Goal: Information Seeking & Learning: Learn about a topic

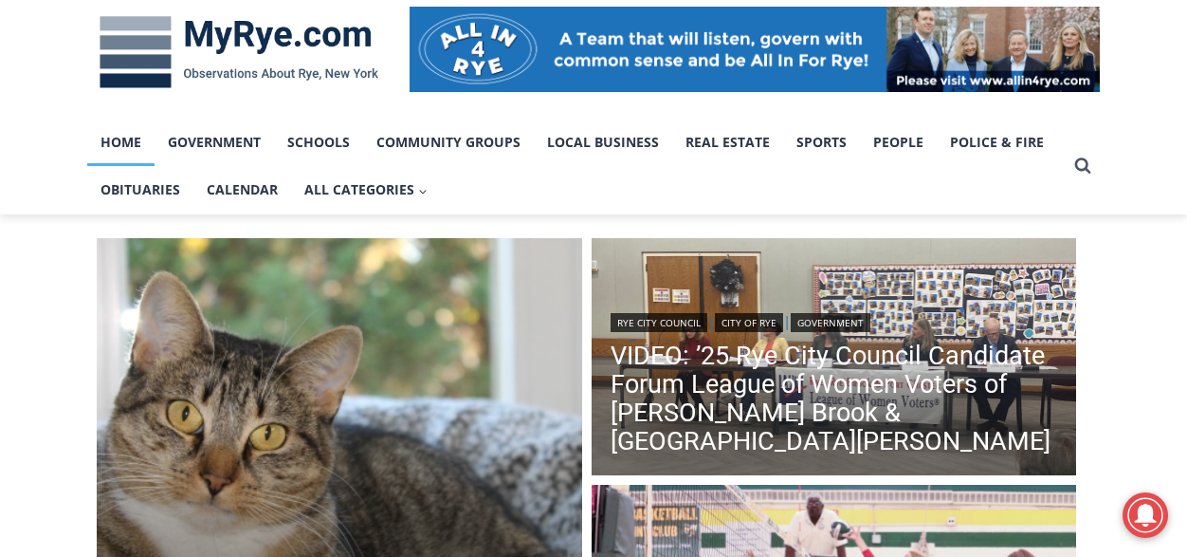
scroll to position [474, 0]
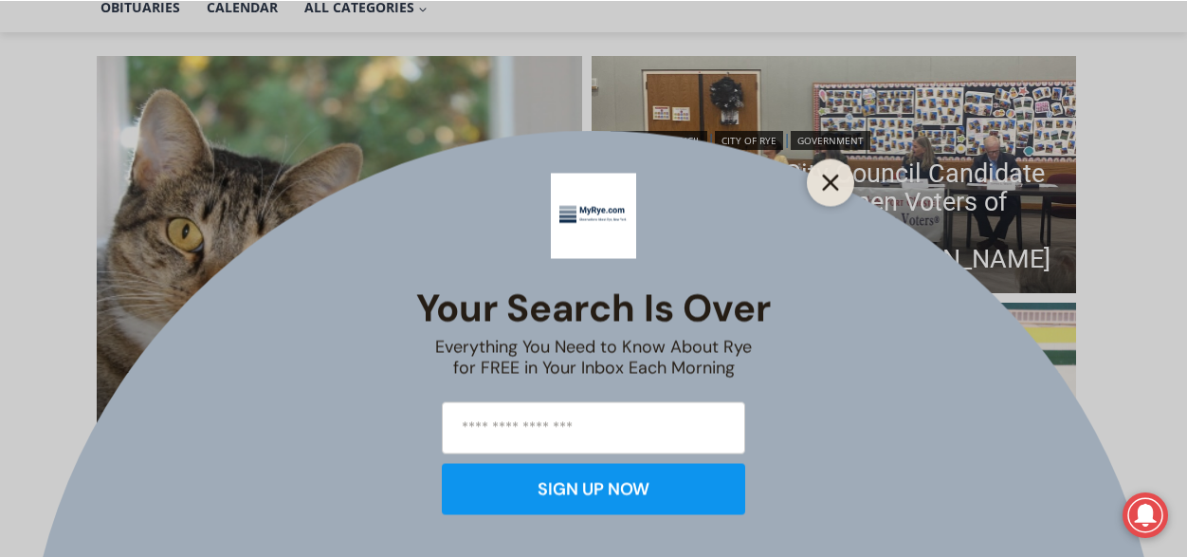
click at [833, 182] on icon "Close" at bounding box center [830, 182] width 17 height 17
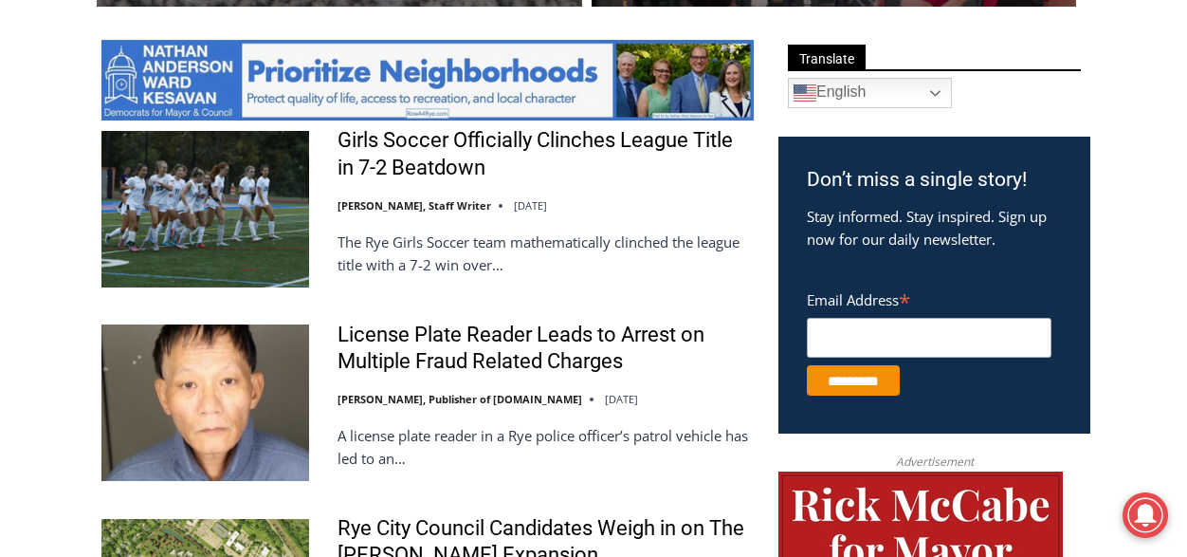
scroll to position [1043, 0]
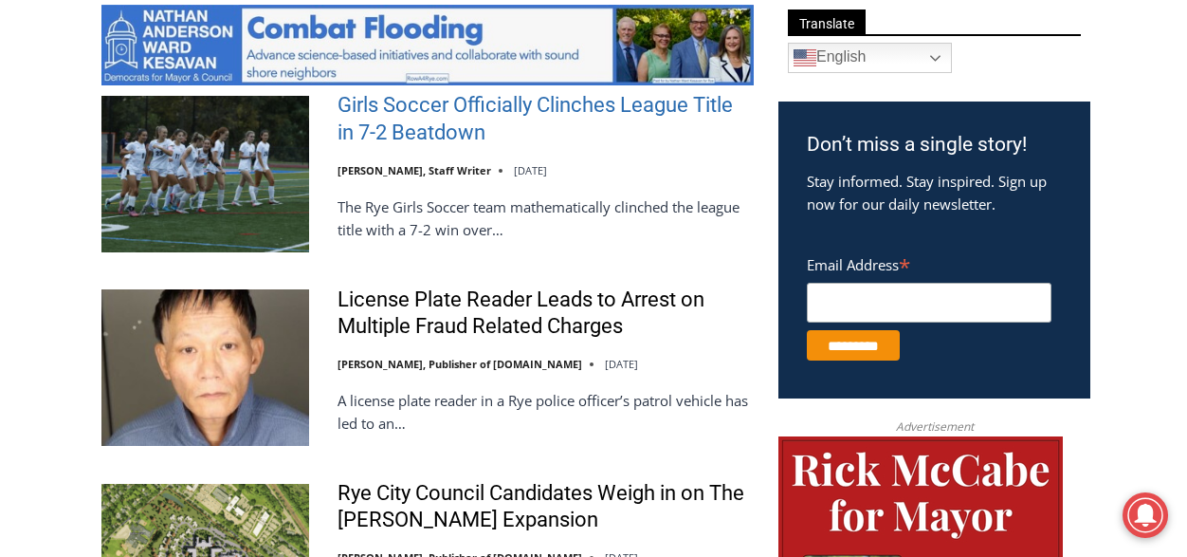
click at [386, 116] on link "Girls Soccer Officially Clinches League Title in 7-2 Beatdown" at bounding box center [546, 119] width 416 height 54
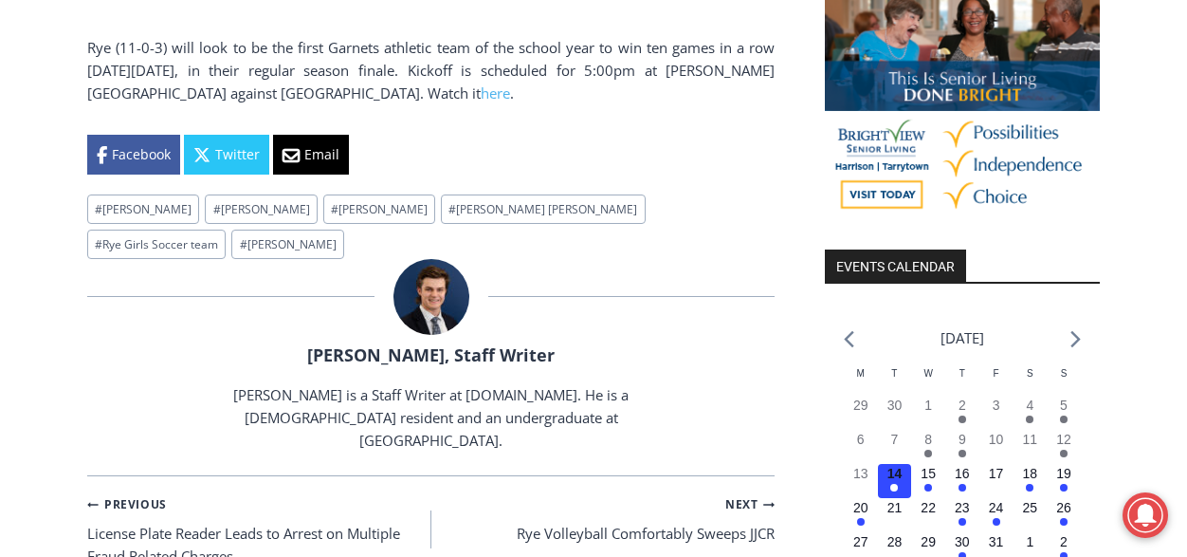
scroll to position [1897, 0]
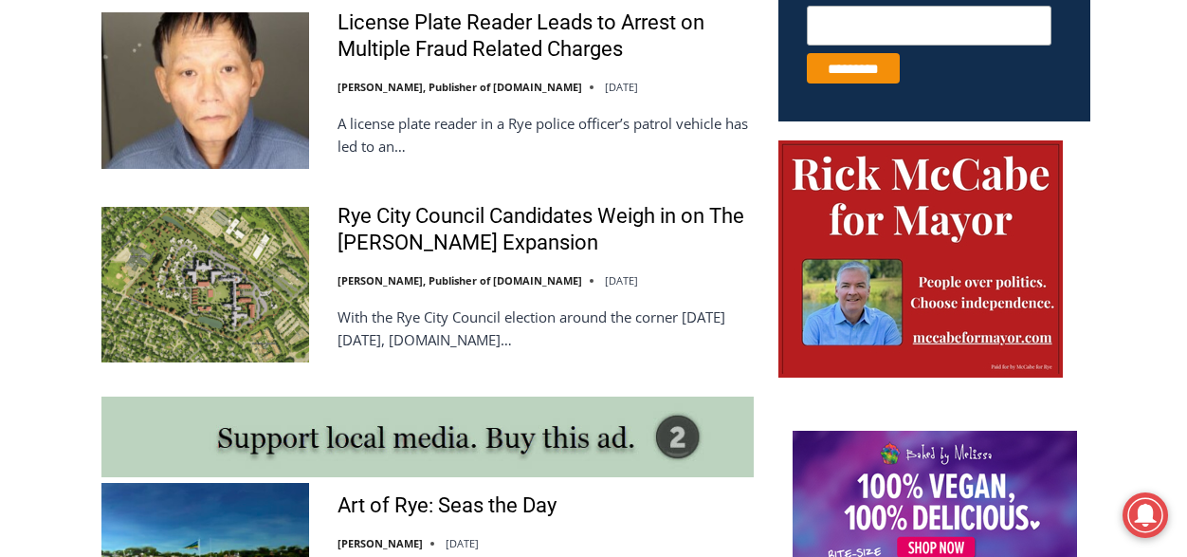
scroll to position [1510, 0]
